Goal: Task Accomplishment & Management: Manage account settings

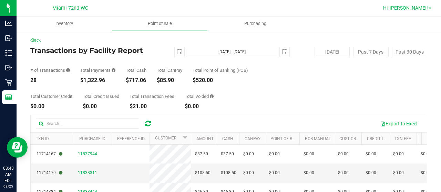
click at [427, 9] on span "Hi, [PERSON_NAME]!" at bounding box center [405, 8] width 45 height 6
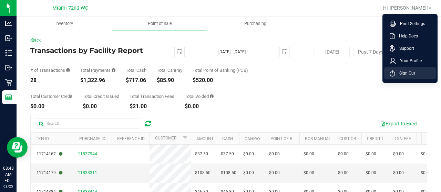
click at [406, 77] on li "Sign Out" at bounding box center [410, 73] width 52 height 12
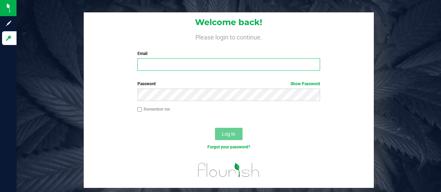
click at [222, 67] on input "Email" at bounding box center [228, 65] width 183 height 12
type input "[EMAIL_ADDRESS][DOMAIN_NAME]"
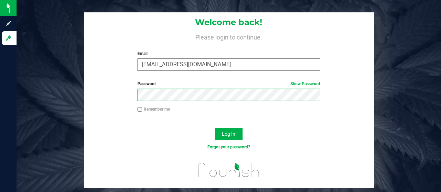
click at [215, 128] on button "Log In" at bounding box center [229, 134] width 28 height 12
